Goal: Task Accomplishment & Management: Manage account settings

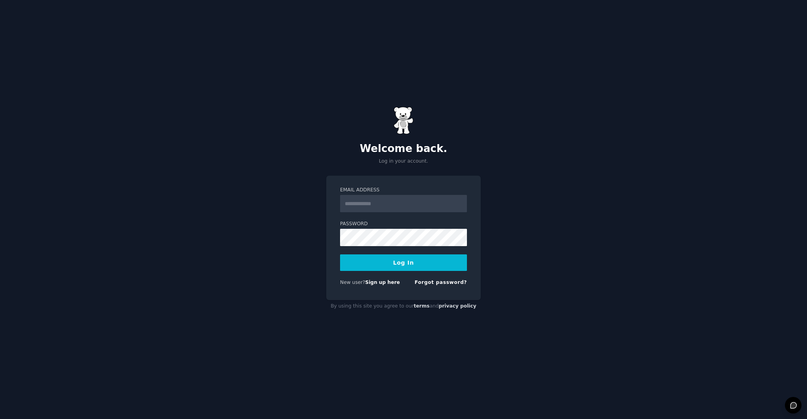
click at [392, 203] on input "Email Address" at bounding box center [403, 203] width 127 height 17
click at [455, 209] on input "Email Address" at bounding box center [403, 203] width 127 height 17
